Goal: Information Seeking & Learning: Learn about a topic

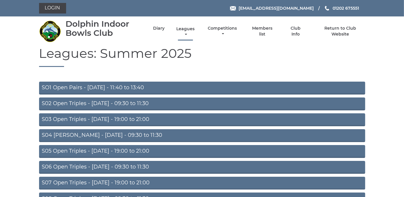
click at [184, 29] on link "Leagues" at bounding box center [185, 31] width 21 height 11
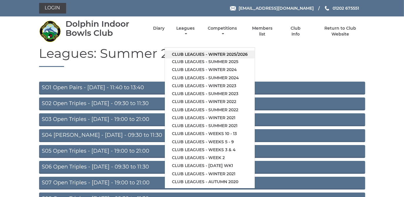
click at [184, 53] on link "Club leagues - Winter 2025/2026" at bounding box center [210, 55] width 90 height 8
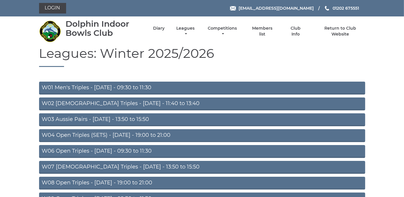
scroll to position [160, 0]
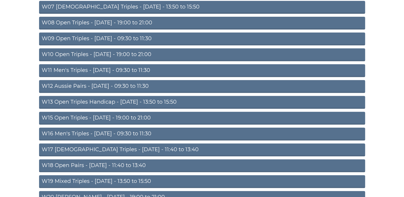
click at [143, 51] on link "W10 Open Triples - [DATE] - 19:00 to 21:00" at bounding box center [202, 54] width 326 height 13
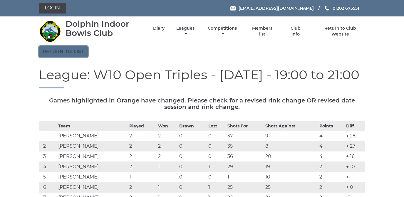
click at [62, 51] on link "Return to list" at bounding box center [63, 51] width 49 height 11
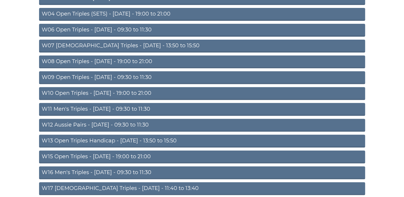
scroll to position [133, 0]
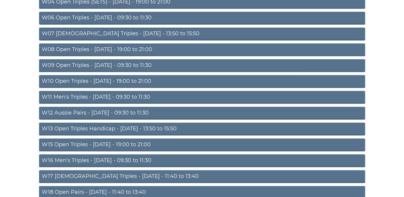
click at [120, 112] on link "W12 Aussie Pairs - [DATE] - 09:30 to 11:30" at bounding box center [202, 113] width 326 height 13
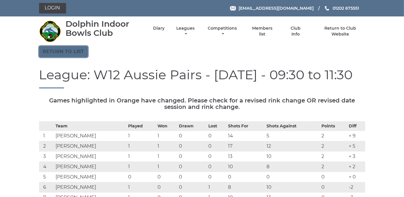
click at [72, 51] on link "Return to list" at bounding box center [63, 51] width 49 height 11
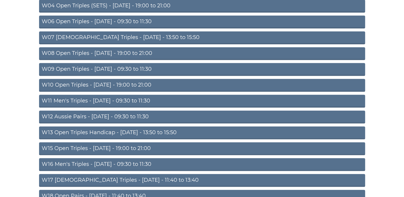
scroll to position [160, 0]
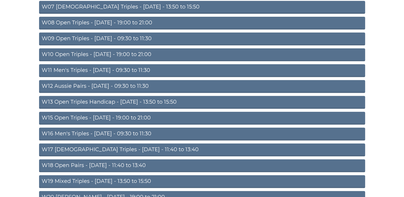
click at [123, 118] on link "W15 Open Triples - [DATE] - 19:00 to 21:00" at bounding box center [202, 118] width 326 height 13
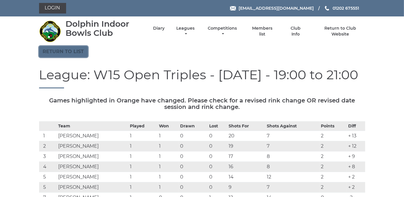
click at [69, 50] on link "Return to list" at bounding box center [63, 51] width 49 height 11
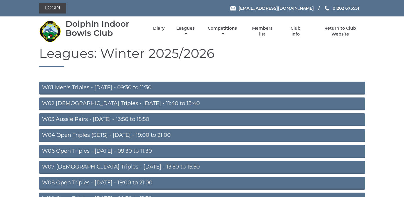
scroll to position [80, 0]
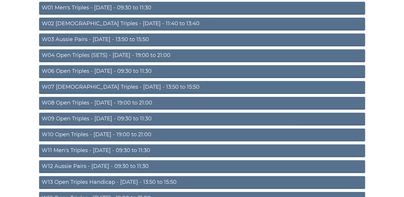
click at [141, 103] on link "W08 Open Triples - Tuesday - 19:00 to 21:00" at bounding box center [202, 103] width 326 height 13
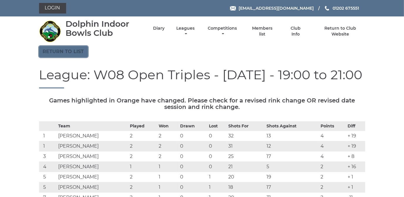
click at [65, 51] on link "Return to list" at bounding box center [63, 51] width 49 height 11
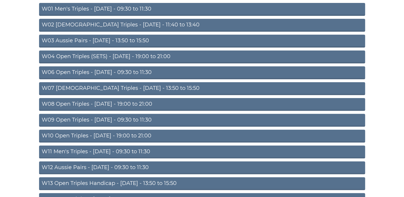
scroll to position [80, 0]
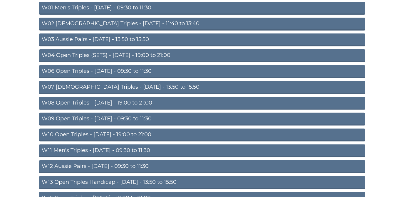
click at [132, 134] on link "W10 Open Triples - [DATE] - 19:00 to 21:00" at bounding box center [202, 135] width 326 height 13
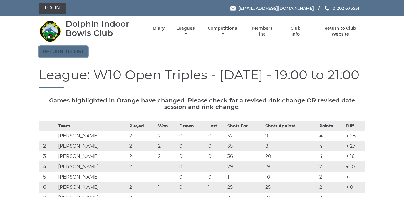
click at [75, 50] on link "Return to list" at bounding box center [63, 51] width 49 height 11
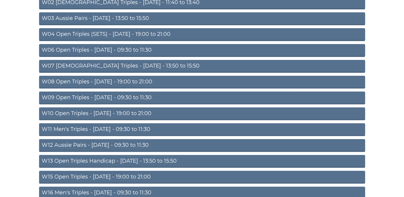
scroll to position [133, 0]
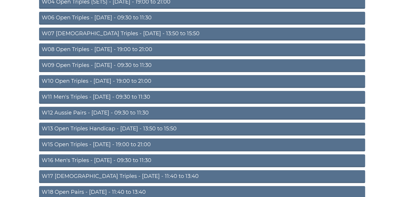
click at [133, 143] on link "W15 Open Triples - Thursday - 19:00 to 21:00" at bounding box center [202, 145] width 326 height 13
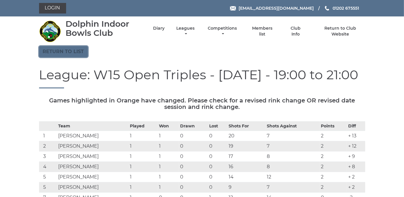
click at [68, 48] on link "Return to list" at bounding box center [63, 51] width 49 height 11
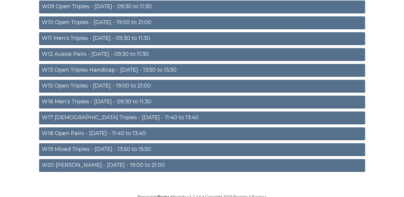
scroll to position [193, 0]
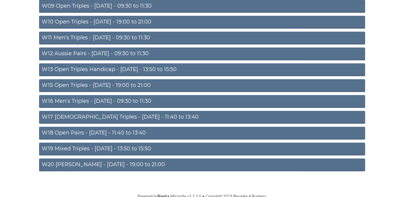
click at [101, 163] on link "W20 Aussie Pairs - Friday - 19:00 to 21:00" at bounding box center [202, 165] width 326 height 13
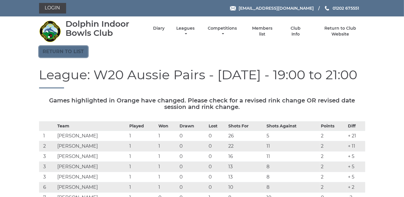
click at [63, 52] on link "Return to list" at bounding box center [63, 51] width 49 height 11
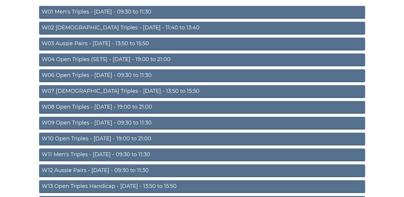
scroll to position [80, 0]
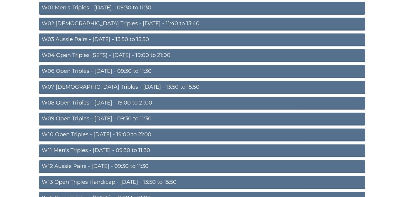
click at [111, 134] on link "W10 Open Triples - [DATE] - 19:00 to 21:00" at bounding box center [202, 135] width 326 height 13
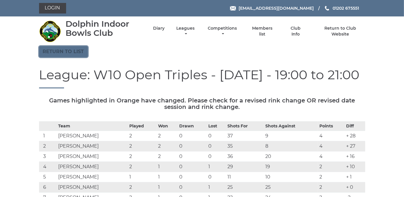
click at [66, 53] on link "Return to list" at bounding box center [63, 51] width 49 height 11
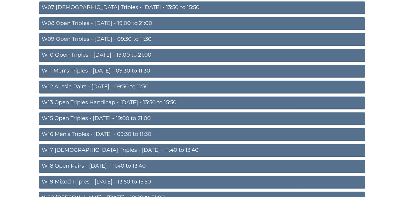
scroll to position [160, 0]
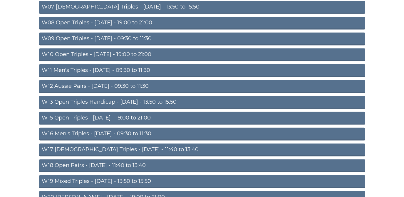
click at [102, 118] on link "W15 Open Triples - [DATE] - 19:00 to 21:00" at bounding box center [202, 118] width 326 height 13
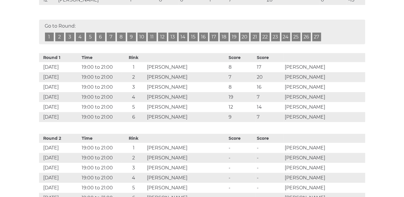
scroll to position [294, 0]
